Goal: Transaction & Acquisition: Register for event/course

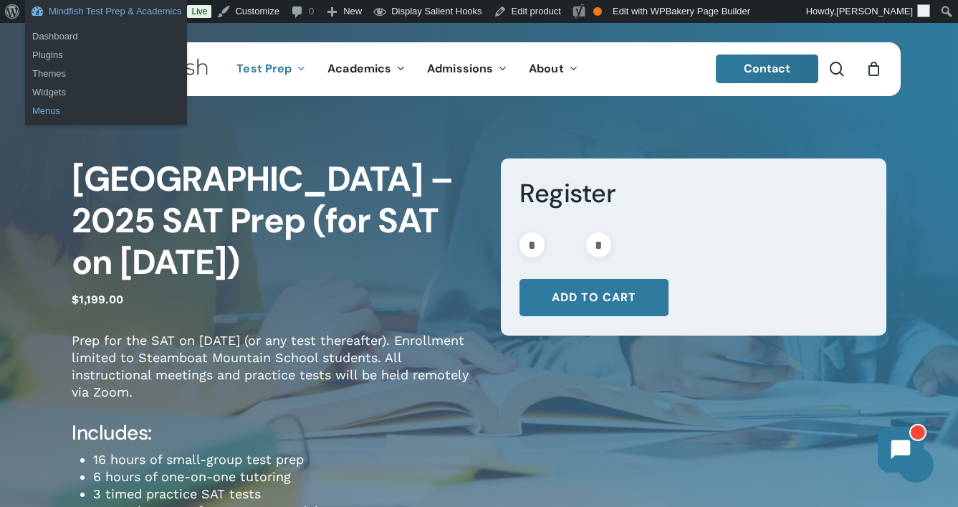
click at [47, 113] on link "Menus" at bounding box center [106, 111] width 162 height 19
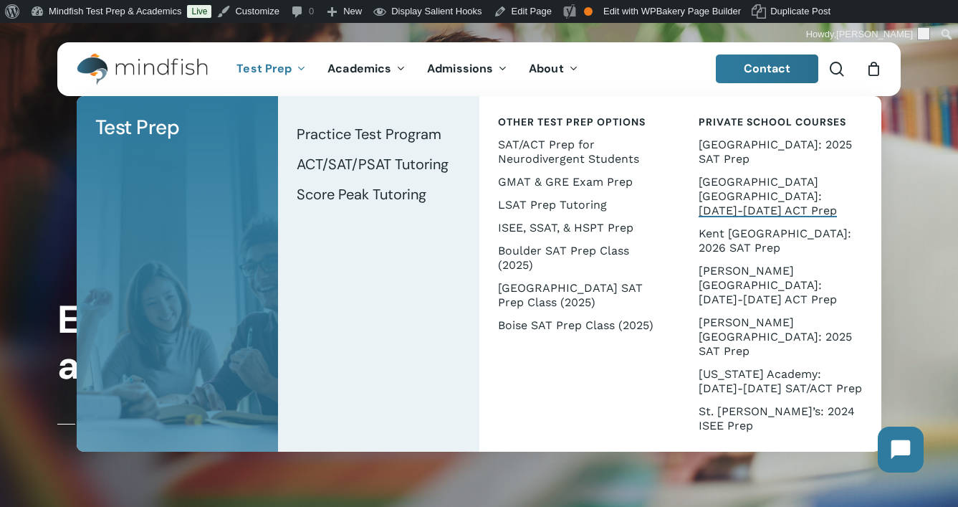
click at [750, 179] on span "[GEOGRAPHIC_DATA] [GEOGRAPHIC_DATA]: [DATE]-[DATE] ACT Prep" at bounding box center [768, 196] width 138 height 42
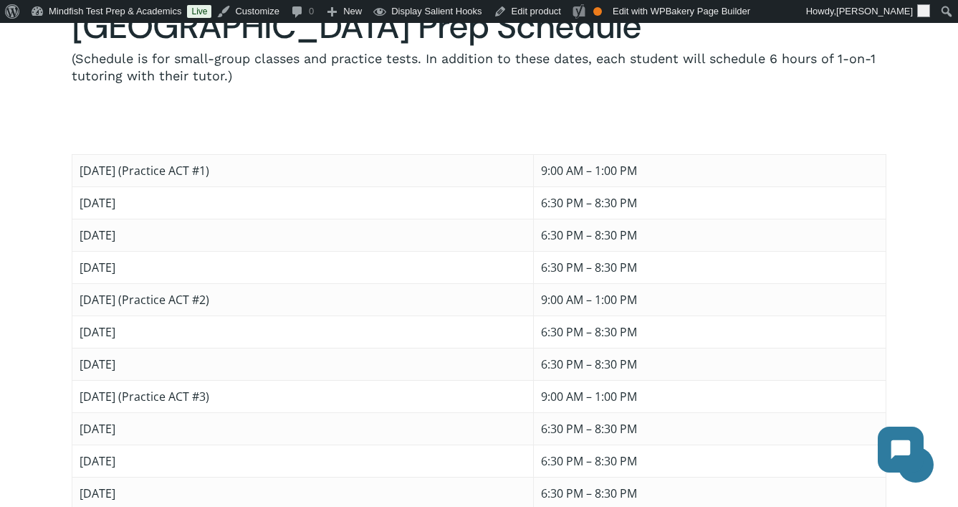
scroll to position [990, 0]
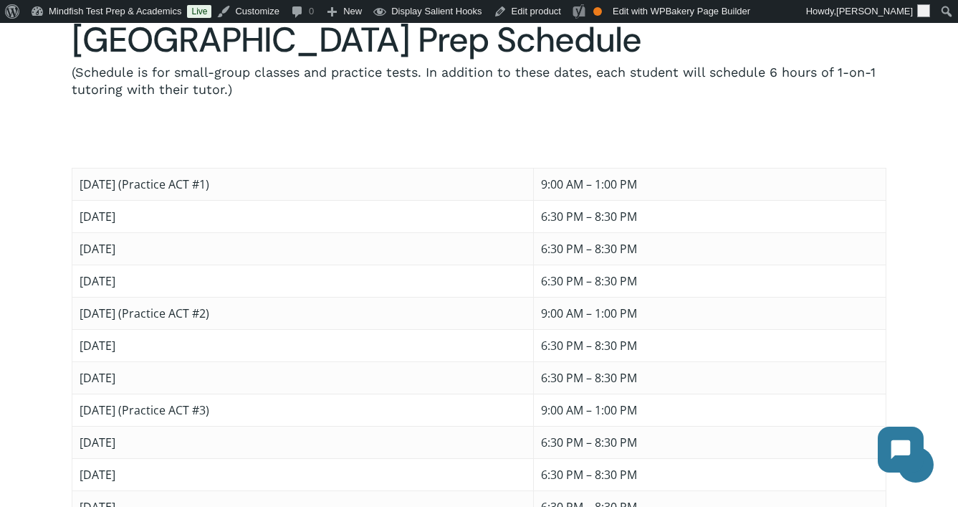
click at [238, 0] on html "Skip to main content Hit enter to search or ESC to close Search Close Search se…" at bounding box center [479, 189] width 958 height 2313
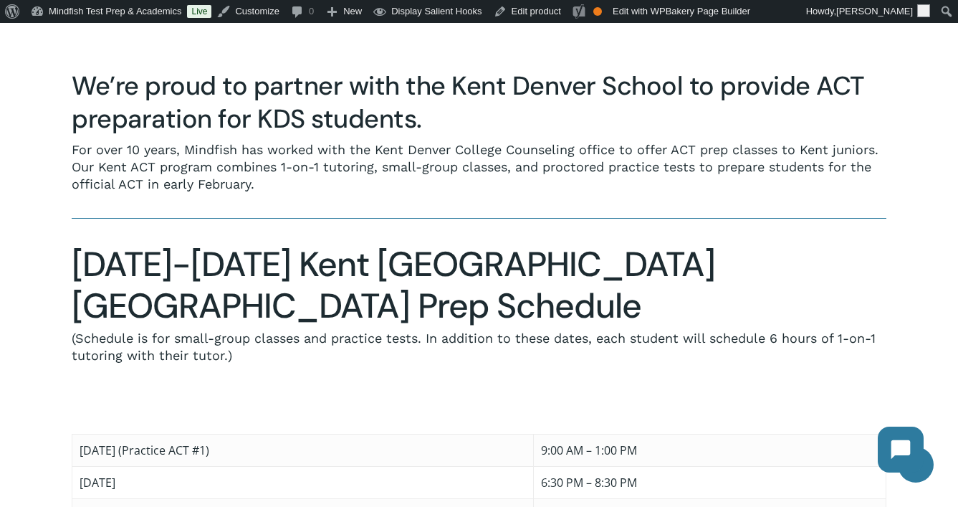
scroll to position [924, 0]
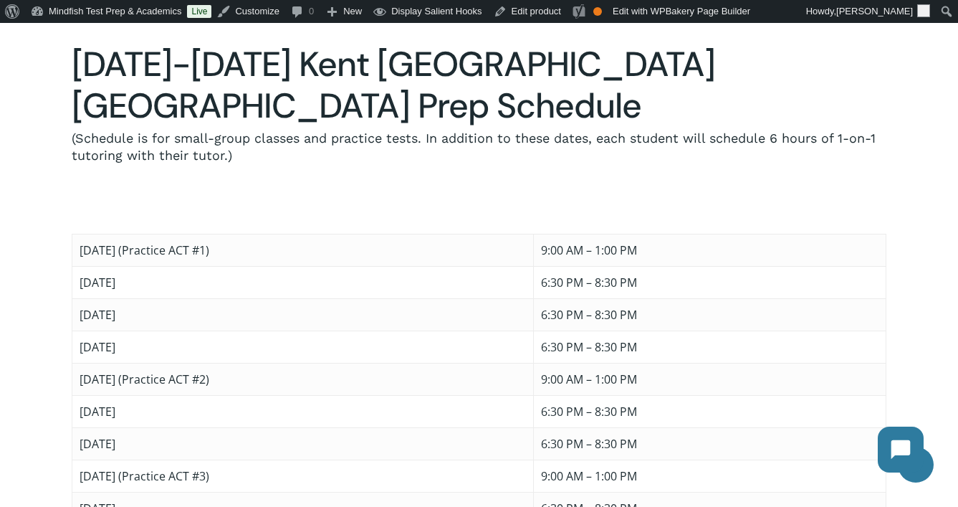
drag, startPoint x: 80, startPoint y: 150, endPoint x: 318, endPoint y: 156, distance: 238.0
click at [318, 234] on td "[DATE] (Practice ACT #1)" at bounding box center [303, 250] width 462 height 32
click at [356, 183] on div at bounding box center [479, 208] width 815 height 50
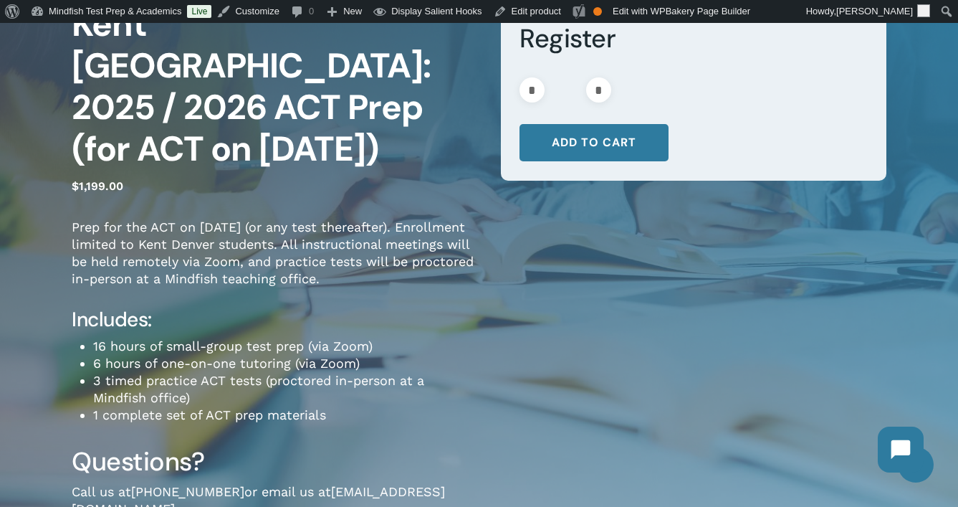
scroll to position [0, 0]
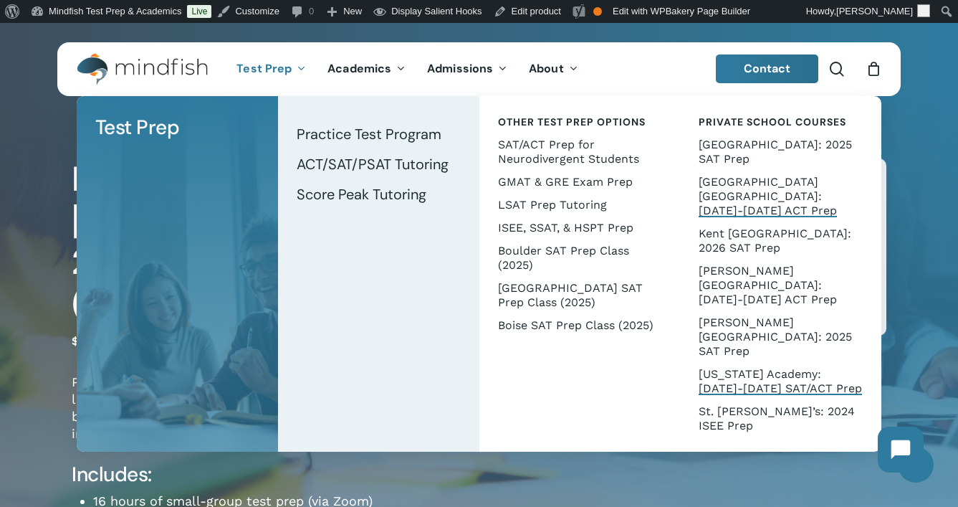
click at [755, 367] on span "[US_STATE] Academy: [DATE]-[DATE] SAT/ACT Prep" at bounding box center [780, 381] width 163 height 28
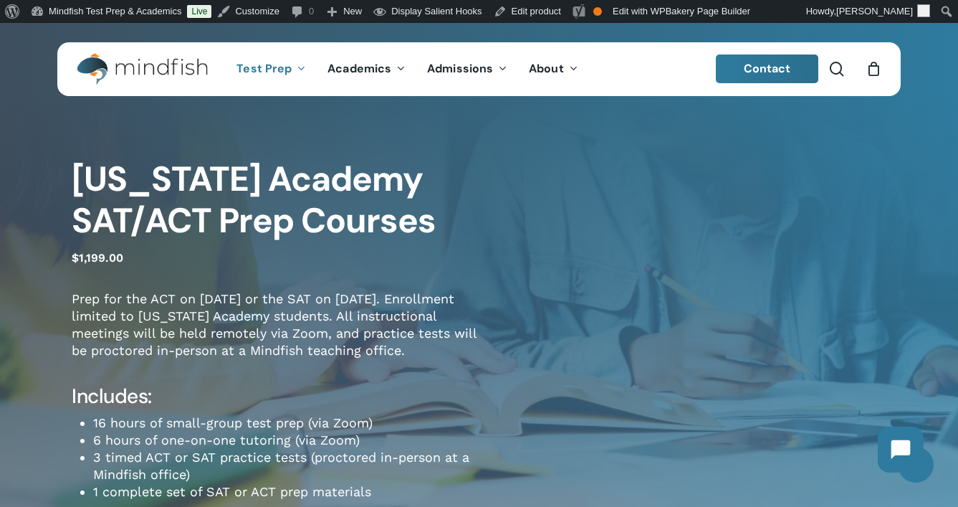
click at [601, 211] on div "Colorado Academy SAT/ACT Prep Courses $ 1,199.00 Prep for the ACT on February 8…" at bounding box center [479, 362] width 958 height 504
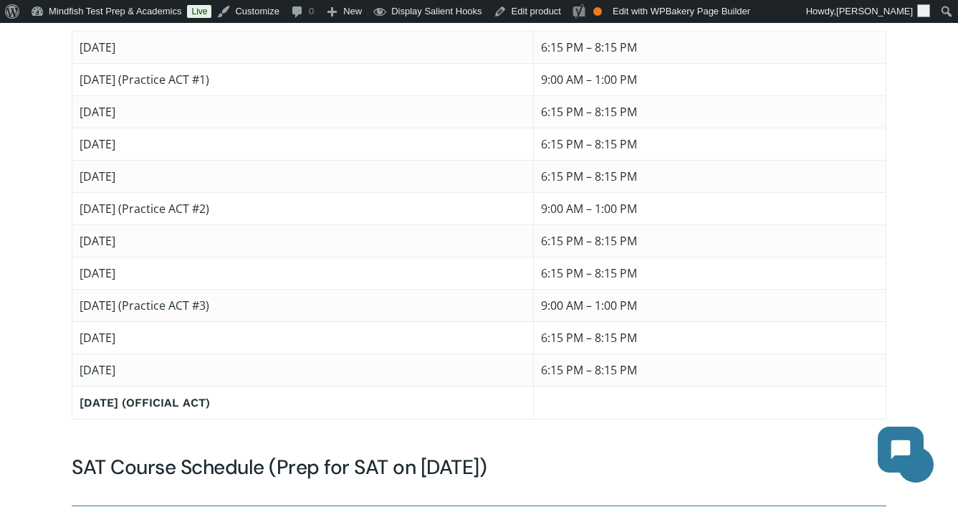
scroll to position [1312, 0]
